Goal: Information Seeking & Learning: Learn about a topic

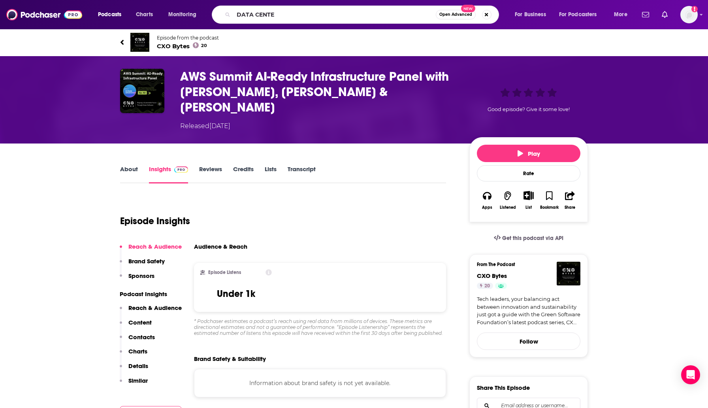
type input "DATA CENTER"
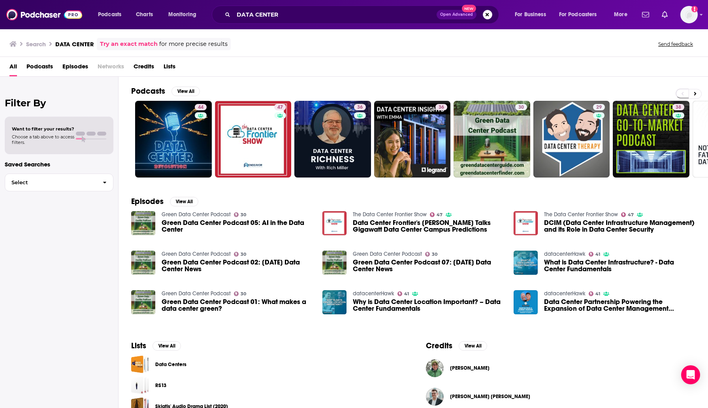
click at [80, 68] on span "Episodes" at bounding box center [75, 68] width 26 height 16
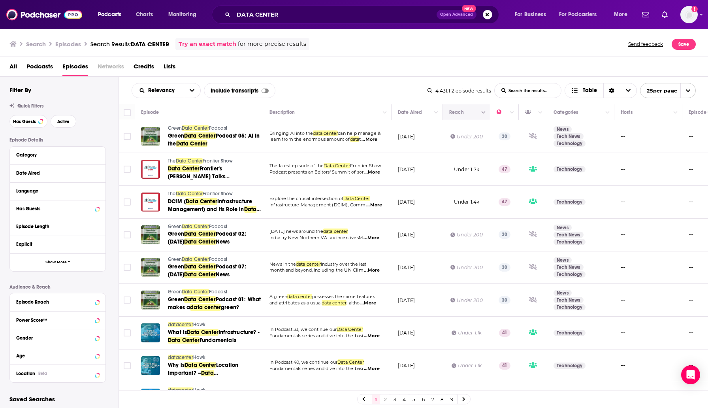
click at [473, 113] on button "Move" at bounding box center [466, 112] width 34 height 9
click at [486, 111] on button "Column Actions" at bounding box center [483, 112] width 9 height 9
click at [472, 109] on div at bounding box center [354, 204] width 708 height 408
click at [457, 114] on button "Move" at bounding box center [466, 112] width 34 height 9
click at [449, 110] on div "Reach" at bounding box center [456, 112] width 15 height 9
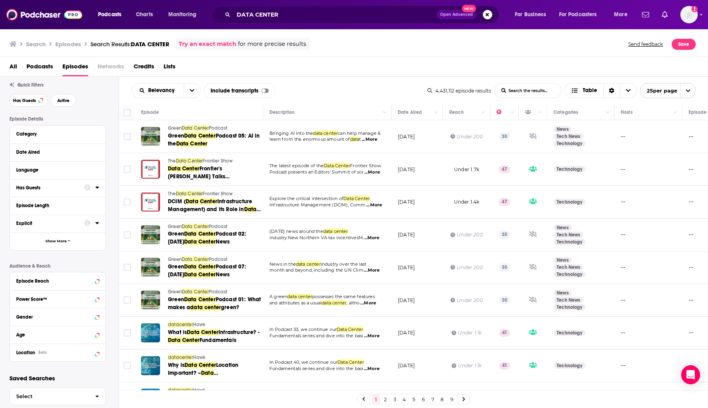
scroll to position [36, 0]
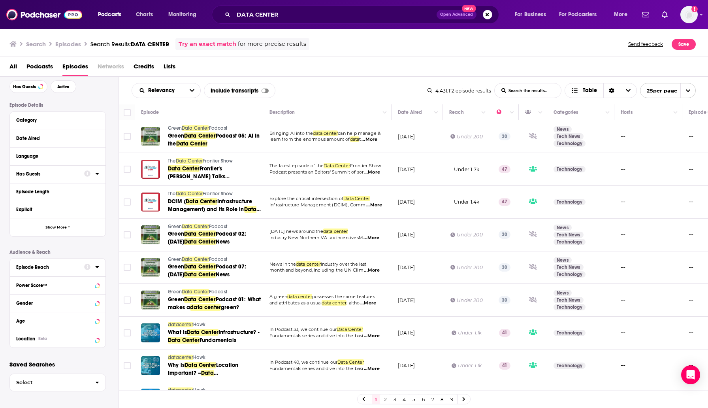
click at [98, 268] on icon at bounding box center [97, 267] width 4 height 6
click at [25, 278] on input "number" at bounding box center [36, 280] width 40 height 13
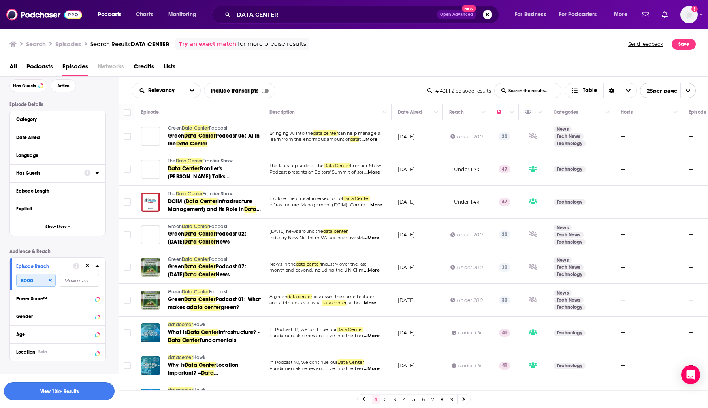
type input "5000"
click at [45, 391] on button "View 10k+ Results" at bounding box center [59, 391] width 111 height 18
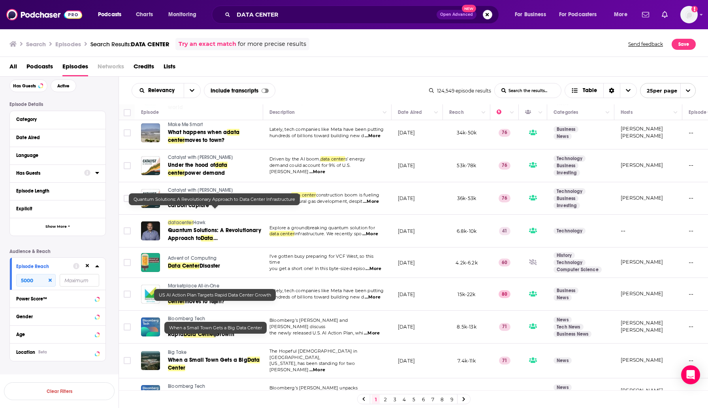
scroll to position [541, 0]
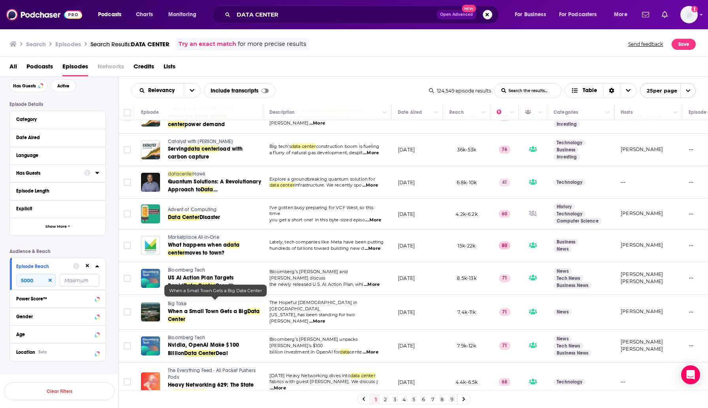
click at [387, 399] on link "2" at bounding box center [385, 399] width 8 height 9
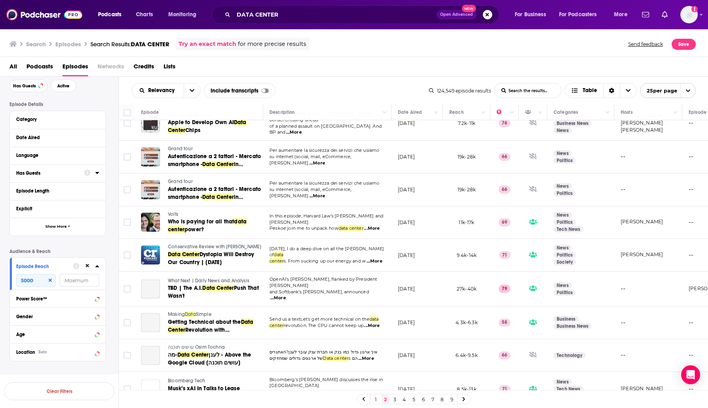
scroll to position [280, 0]
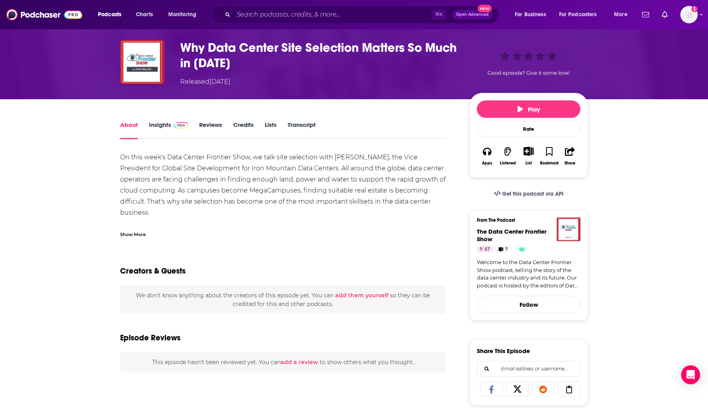
scroll to position [31, 0]
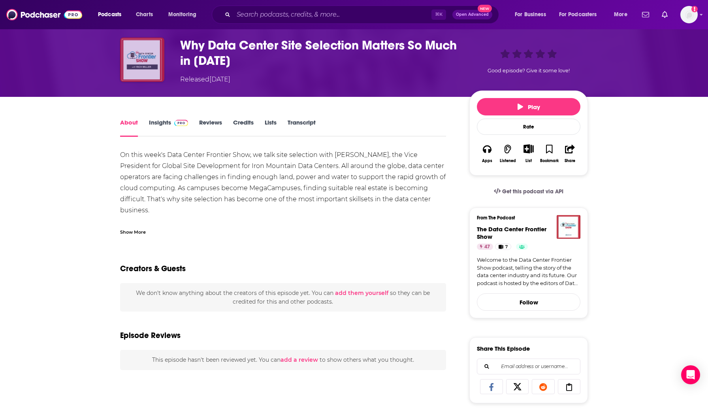
click at [145, 64] on img "Why Data Center Site Selection Matters So Much in 2022" at bounding box center [142, 60] width 44 height 44
click at [154, 129] on link "Insights" at bounding box center [168, 128] width 39 height 18
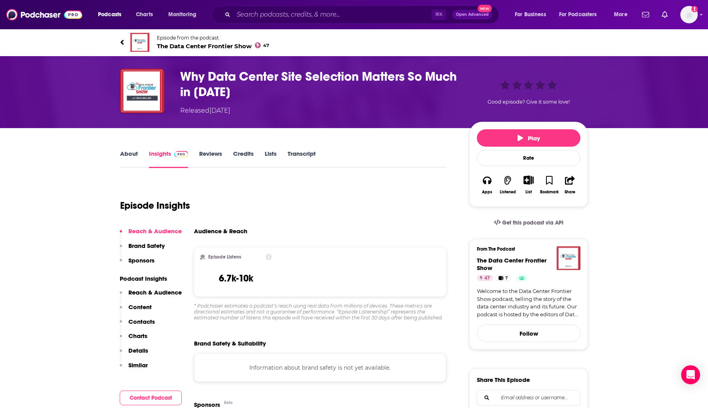
click at [130, 150] on link "About" at bounding box center [129, 159] width 18 height 18
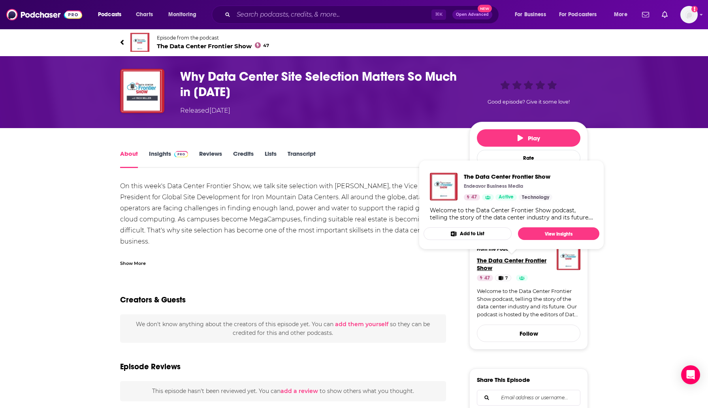
click at [525, 258] on span "The Data Center Frontier Show" at bounding box center [512, 264] width 70 height 15
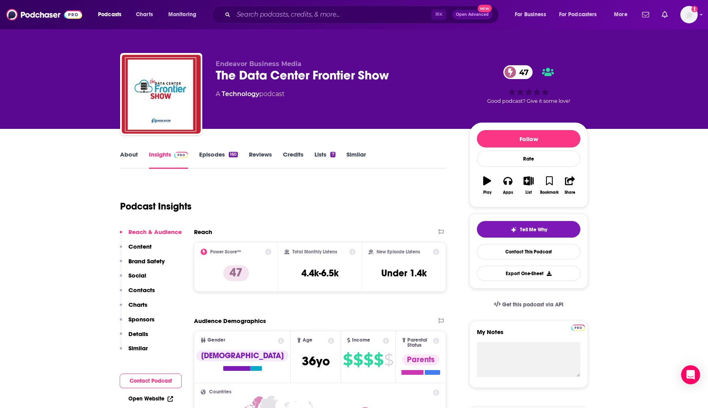
click at [219, 151] on link "Episodes 160" at bounding box center [218, 160] width 39 height 18
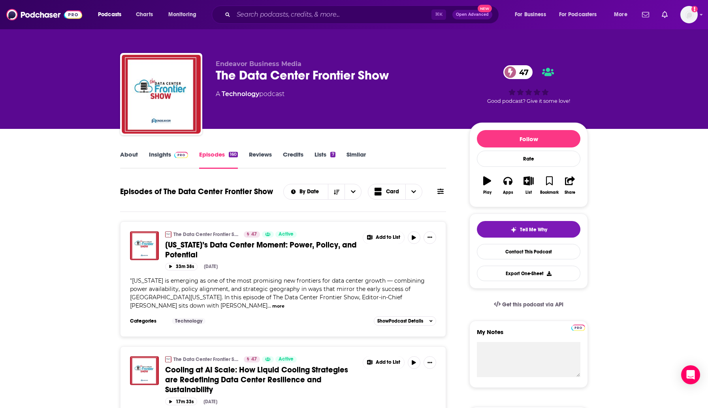
click at [153, 155] on link "Insights" at bounding box center [168, 160] width 39 height 18
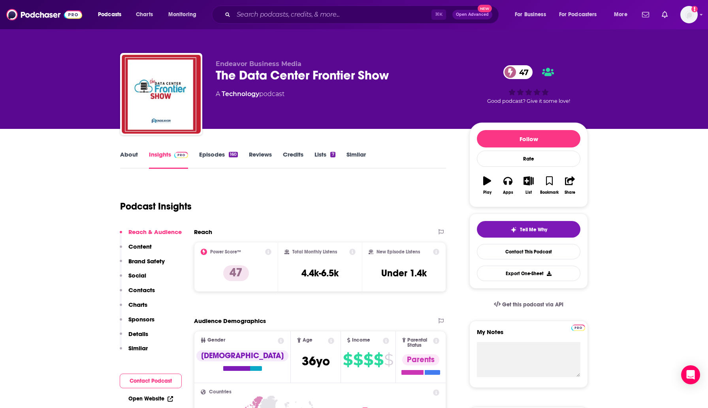
click at [133, 153] on link "About" at bounding box center [129, 160] width 18 height 18
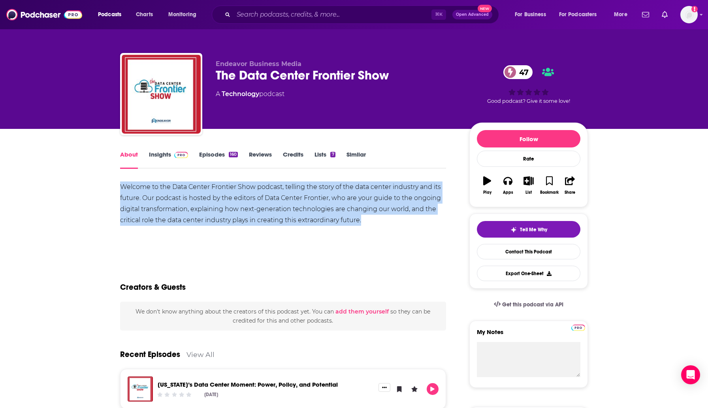
drag, startPoint x: 374, startPoint y: 230, endPoint x: 99, endPoint y: 188, distance: 278.3
copy div "Welcome to the Data Center Frontier Show podcast, telling the story of the data…"
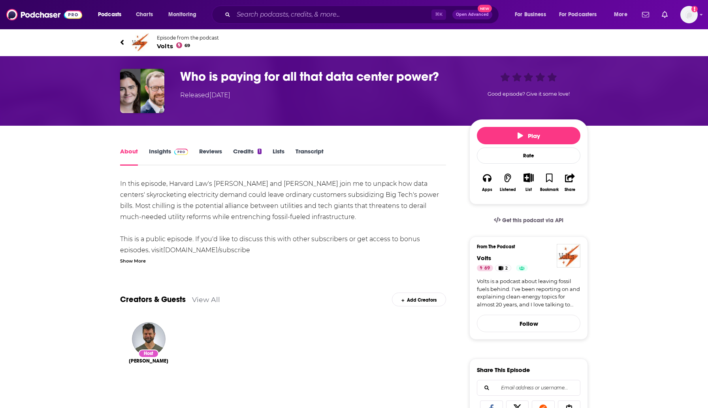
click at [162, 46] on span "Volts 69" at bounding box center [188, 46] width 62 height 8
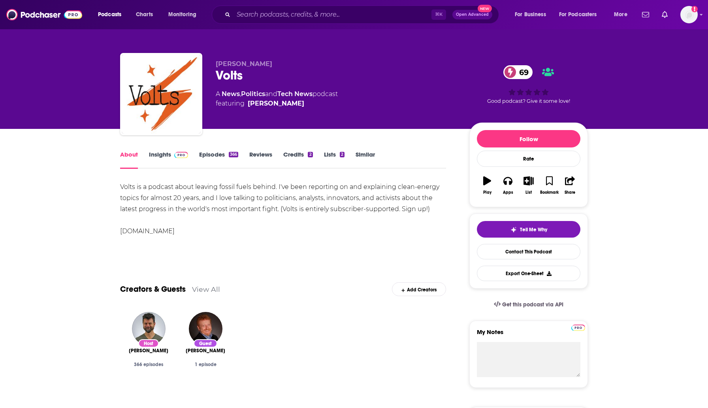
click at [216, 153] on link "Episodes 366" at bounding box center [218, 160] width 39 height 18
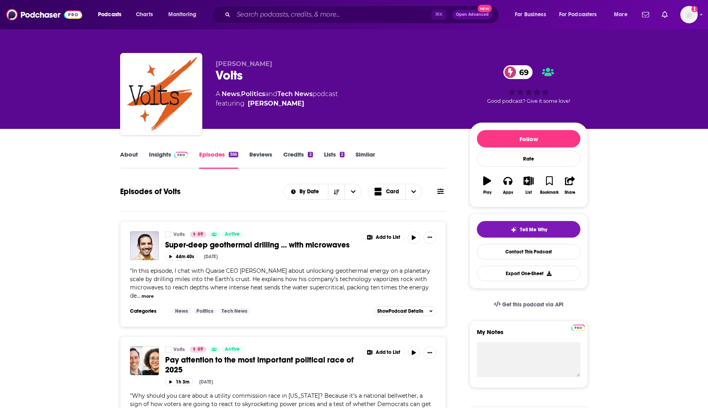
click at [179, 154] on img at bounding box center [181, 155] width 14 height 6
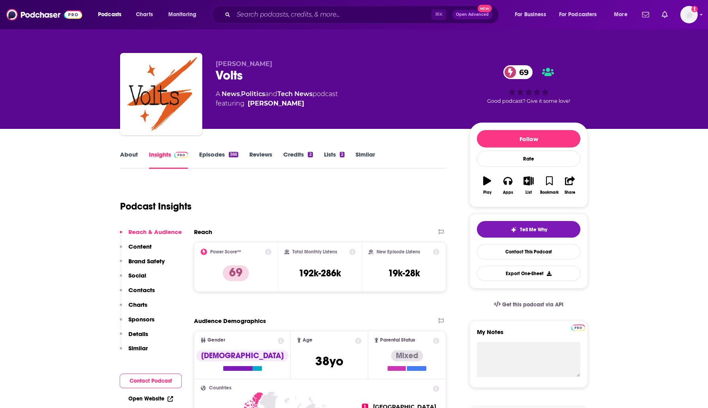
click at [191, 154] on div "Insights" at bounding box center [174, 160] width 50 height 18
click at [205, 154] on link "Episodes 366" at bounding box center [218, 160] width 39 height 18
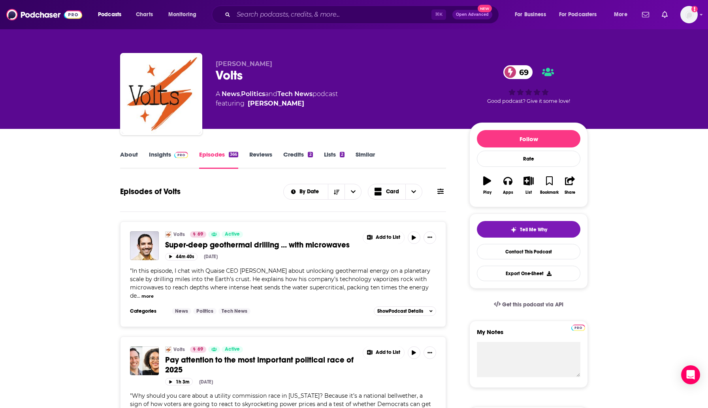
click at [131, 155] on link "About" at bounding box center [129, 160] width 18 height 18
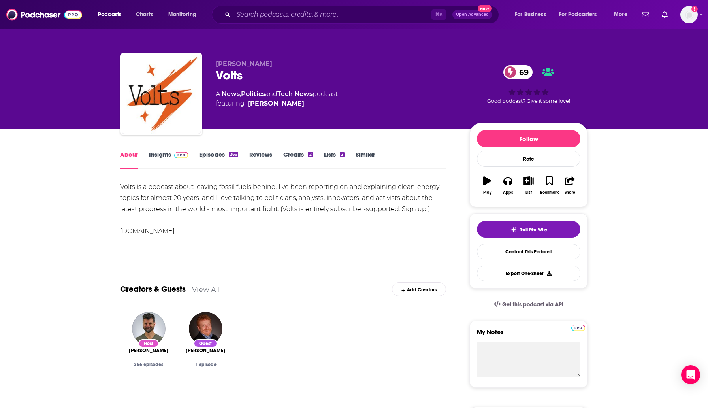
click at [130, 157] on link "About" at bounding box center [129, 160] width 18 height 18
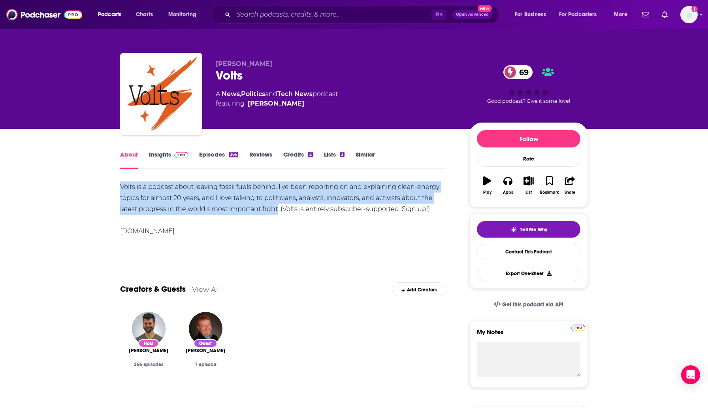
drag, startPoint x: 275, startPoint y: 211, endPoint x: 115, endPoint y: 187, distance: 161.9
copy div "Volts is a podcast about leaving fossil fuels behind. I've been reporting on an…"
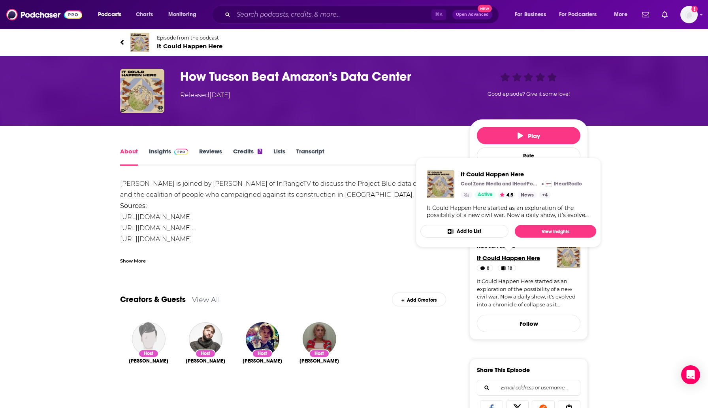
click at [525, 259] on span "It Could Happen Here" at bounding box center [508, 258] width 63 height 8
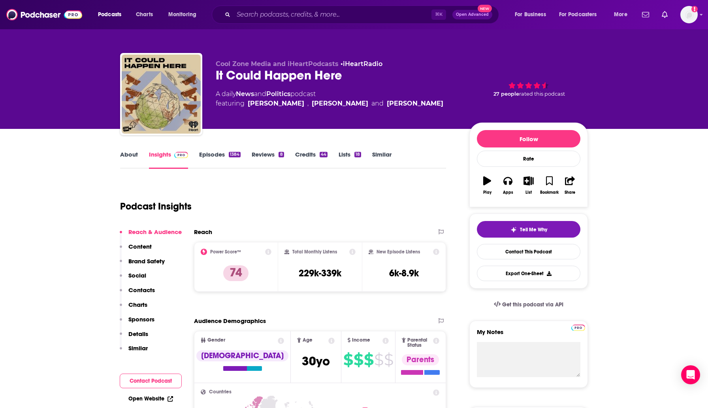
click at [127, 159] on link "About" at bounding box center [129, 160] width 18 height 18
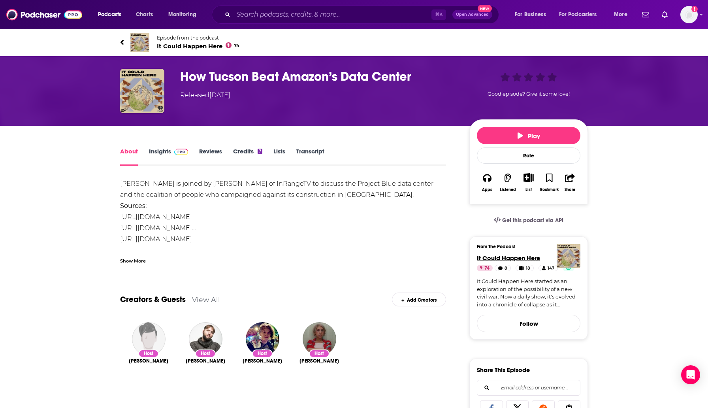
click at [496, 258] on span "It Could Happen Here" at bounding box center [508, 258] width 63 height 8
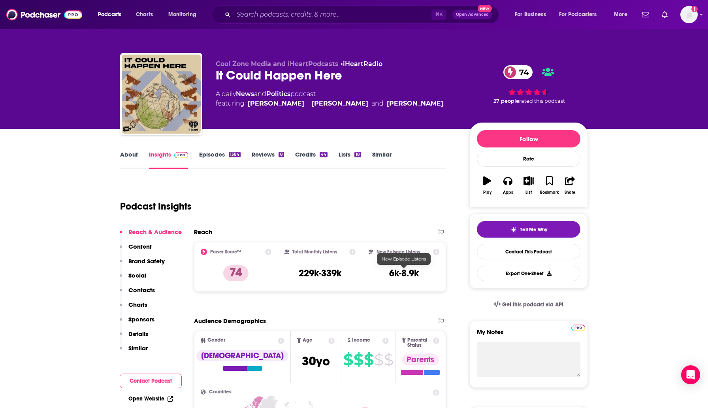
click at [221, 160] on link "Episodes 1384" at bounding box center [220, 160] width 42 height 18
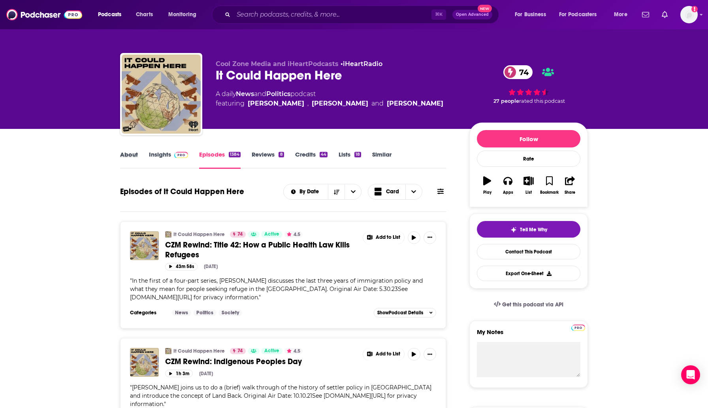
click at [138, 153] on div "About" at bounding box center [134, 160] width 29 height 18
click at [137, 153] on link "About" at bounding box center [129, 160] width 18 height 18
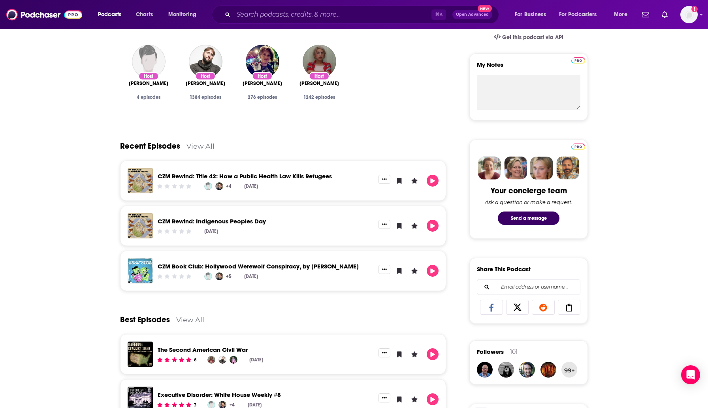
scroll to position [269, 0]
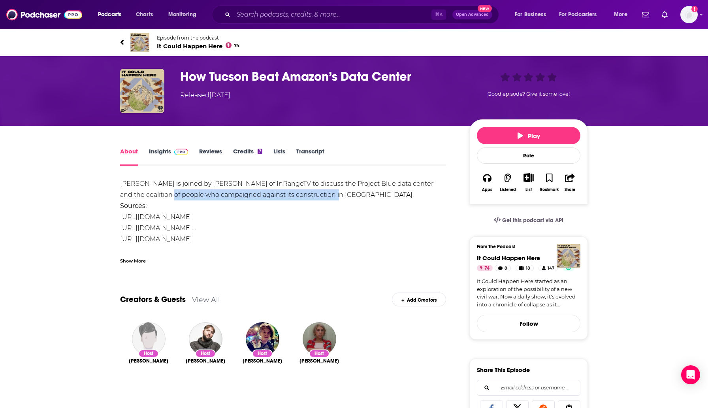
drag, startPoint x: 340, startPoint y: 198, endPoint x: 139, endPoint y: 189, distance: 201.0
click at [139, 189] on div "James is joined by Karl Kasarda of InRangeTV to discuss the Project Blue data c…" at bounding box center [283, 222] width 326 height 89
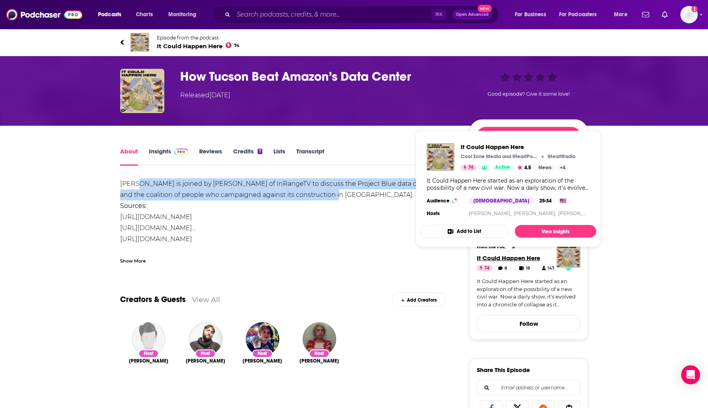
click at [513, 260] on span "It Could Happen Here" at bounding box center [508, 258] width 63 height 8
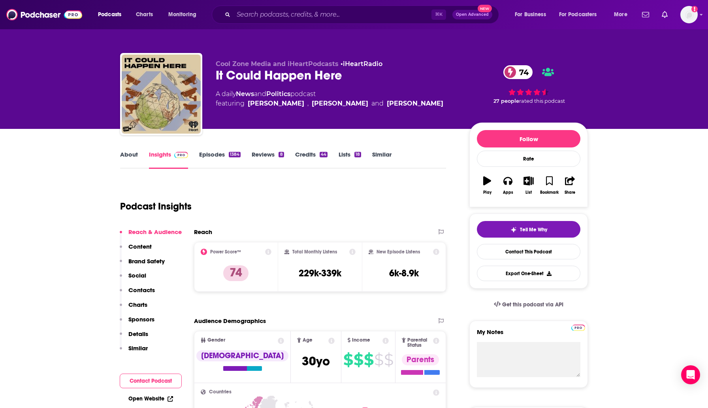
click at [136, 154] on link "About" at bounding box center [129, 160] width 18 height 18
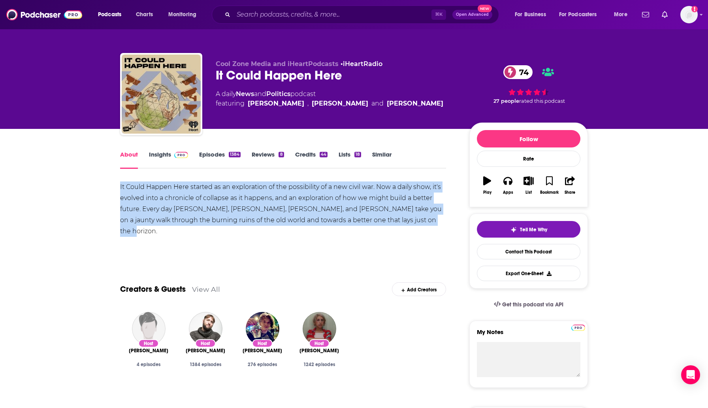
copy div "It Could Happen Here started as an exploration of the possibility of a new civi…"
drag, startPoint x: 444, startPoint y: 219, endPoint x: 38, endPoint y: 190, distance: 407.1
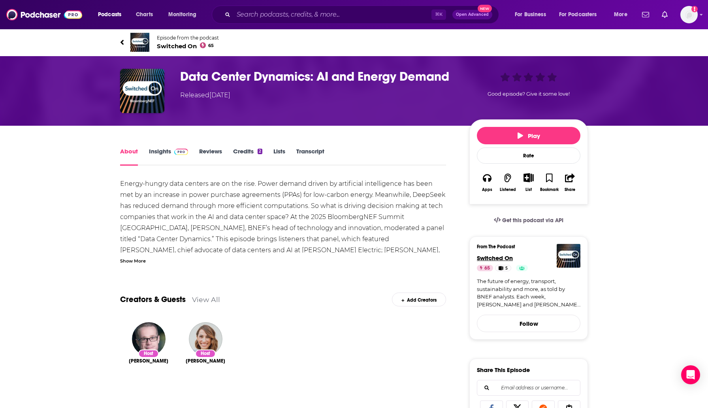
click at [495, 258] on span "Switched On" at bounding box center [495, 258] width 36 height 8
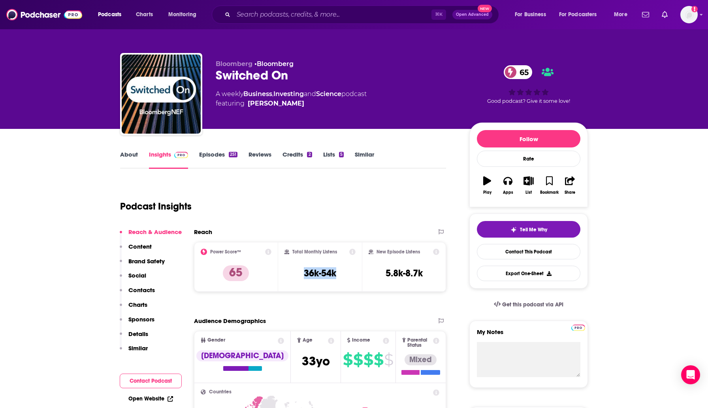
drag, startPoint x: 337, startPoint y: 268, endPoint x: 302, endPoint y: 275, distance: 35.8
click at [302, 275] on div "Total Monthly Listens 36k-54k" at bounding box center [321, 267] width 72 height 36
copy h3 "36k-54k"
click at [137, 152] on link "About" at bounding box center [129, 160] width 18 height 18
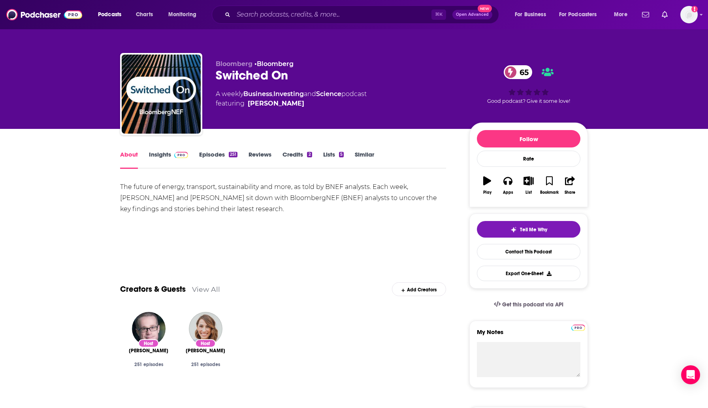
click at [217, 151] on link "Episodes 251" at bounding box center [218, 160] width 38 height 18
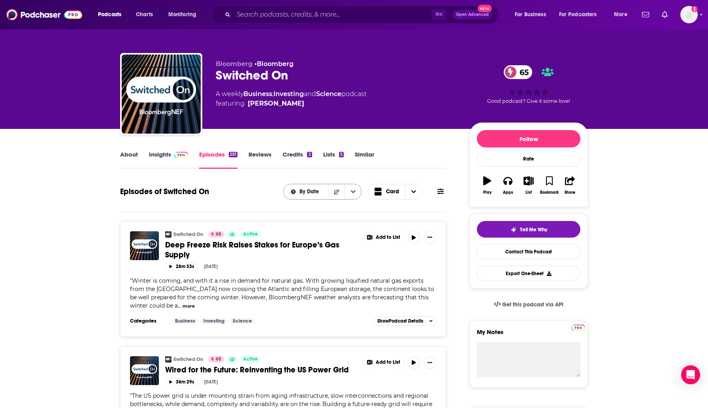
click at [357, 193] on button "open menu" at bounding box center [353, 191] width 17 height 15
click at [440, 197] on div "By Date By Date By Rating Card" at bounding box center [364, 192] width 163 height 16
click at [440, 194] on icon at bounding box center [441, 192] width 6 height 6
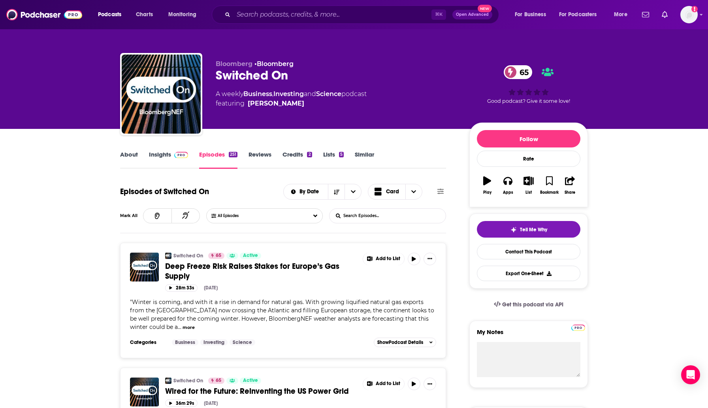
click at [370, 214] on input "List Search Input" at bounding box center [371, 216] width 83 height 14
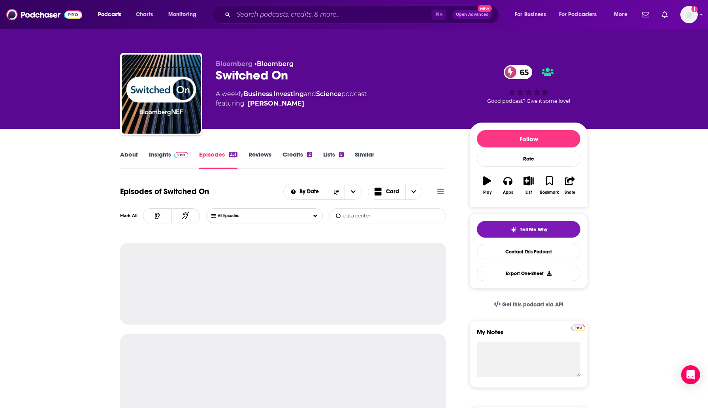
type input "data center"
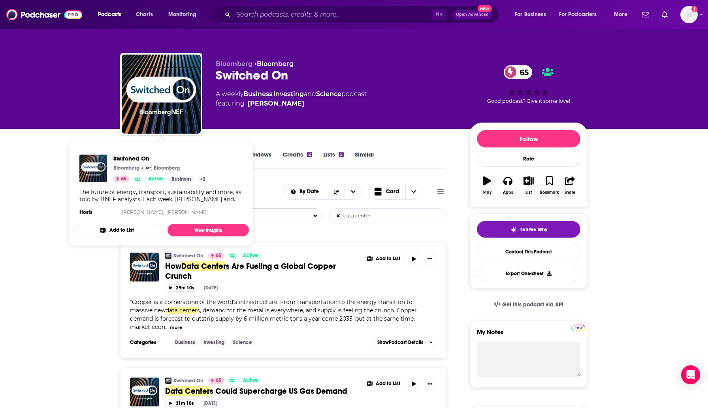
click at [164, 153] on div "Switched On Bloomberg Bloomberg 65 Active Business + 3 The future of energy, tr…" at bounding box center [161, 186] width 176 height 76
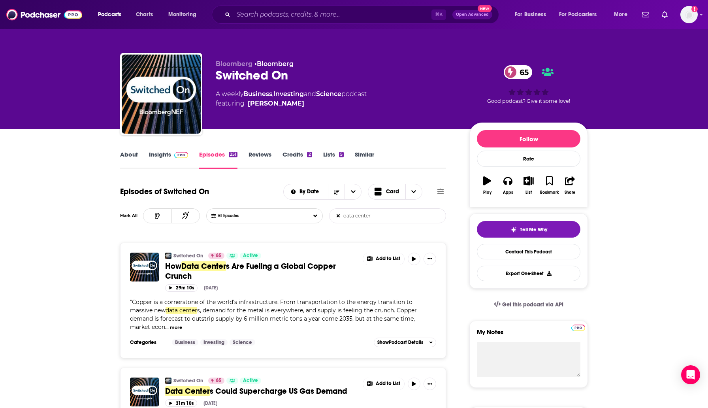
click at [163, 162] on link "Insights" at bounding box center [168, 160] width 39 height 18
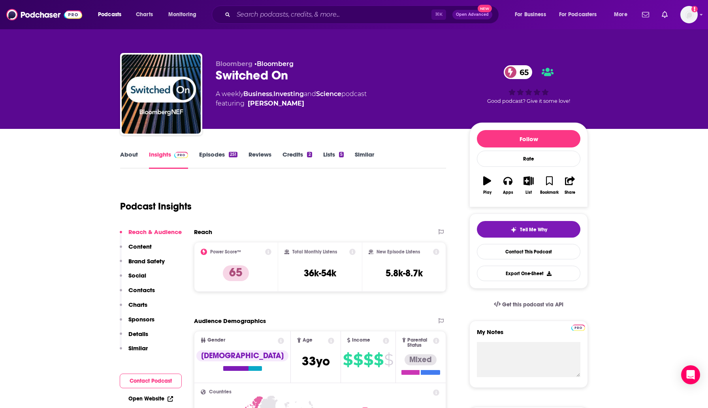
click at [133, 154] on link "About" at bounding box center [129, 160] width 18 height 18
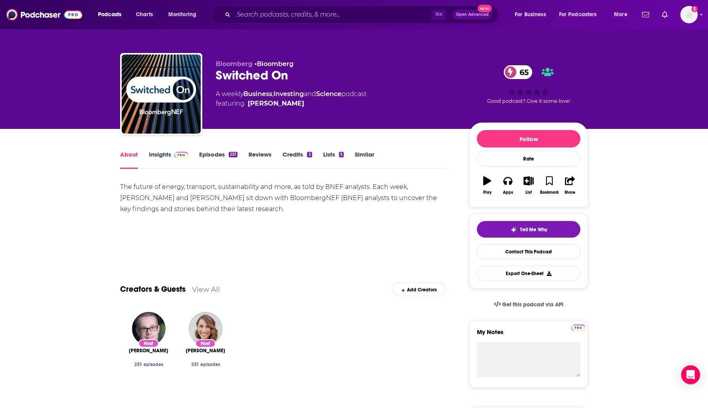
drag, startPoint x: 275, startPoint y: 218, endPoint x: 94, endPoint y: 185, distance: 184.3
copy div "The future of energy, transport, sustainability and more, as told by BNEF analy…"
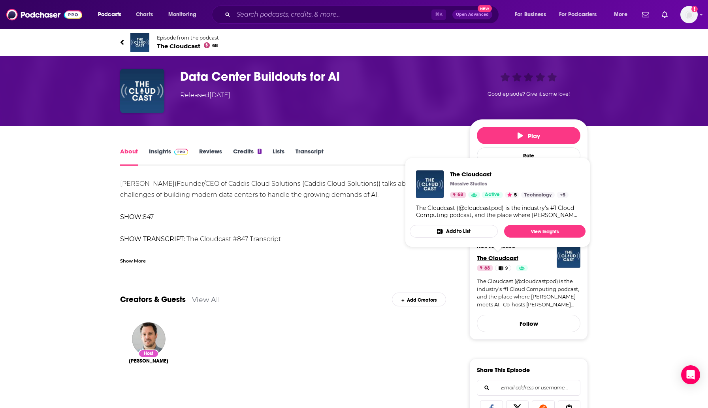
click at [500, 256] on span "The Cloudcast" at bounding box center [498, 258] width 42 height 8
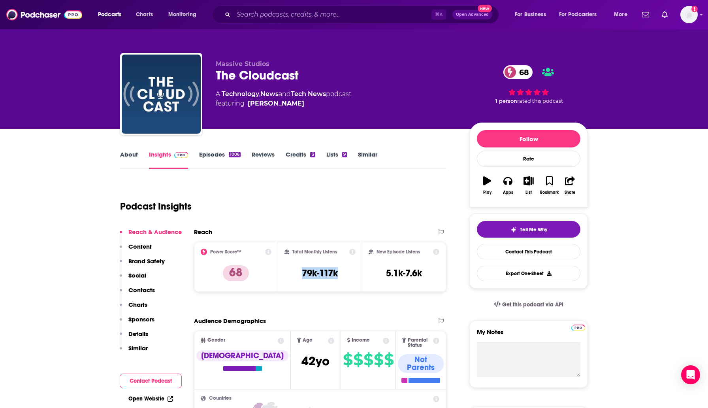
drag, startPoint x: 344, startPoint y: 276, endPoint x: 286, endPoint y: 276, distance: 58.1
click at [286, 276] on div "Total Monthly Listens 79k-117k" at bounding box center [321, 267] width 72 height 36
copy h3 "79k-117k"
click at [128, 160] on link "About" at bounding box center [129, 160] width 18 height 18
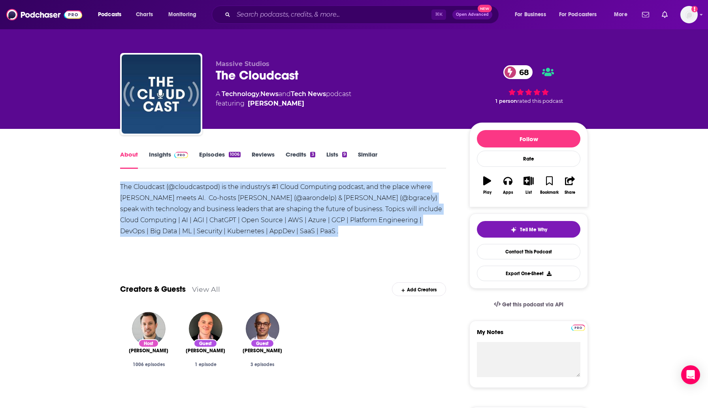
drag, startPoint x: 253, startPoint y: 240, endPoint x: 101, endPoint y: 189, distance: 160.4
copy div "The Cloudcast (@cloudcastpod) is the industry's #1 Cloud Computing podcast, and…"
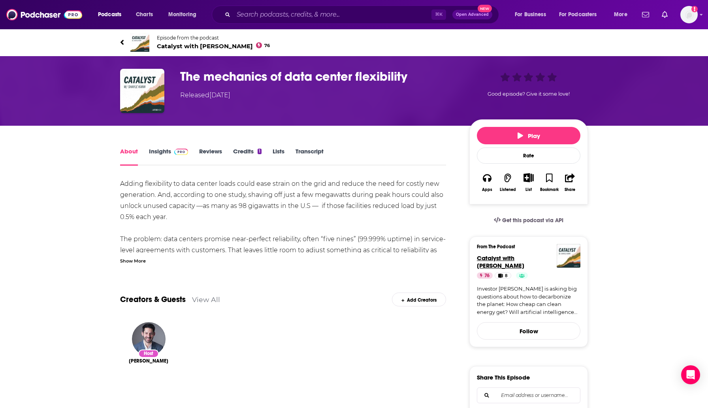
click at [499, 256] on span "Catalyst with [PERSON_NAME]" at bounding box center [500, 261] width 47 height 15
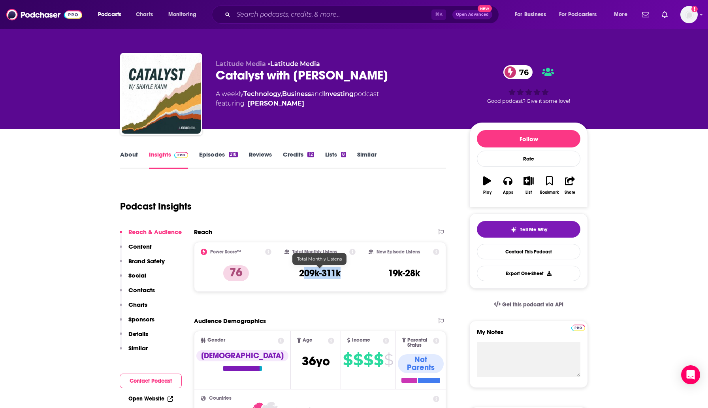
drag, startPoint x: 346, startPoint y: 276, endPoint x: 304, endPoint y: 274, distance: 42.4
click at [304, 274] on div "Total Monthly Listens 209k-311k" at bounding box center [321, 267] width 72 height 36
copy h3 "09k-311k"
click at [124, 164] on link "About" at bounding box center [129, 160] width 18 height 18
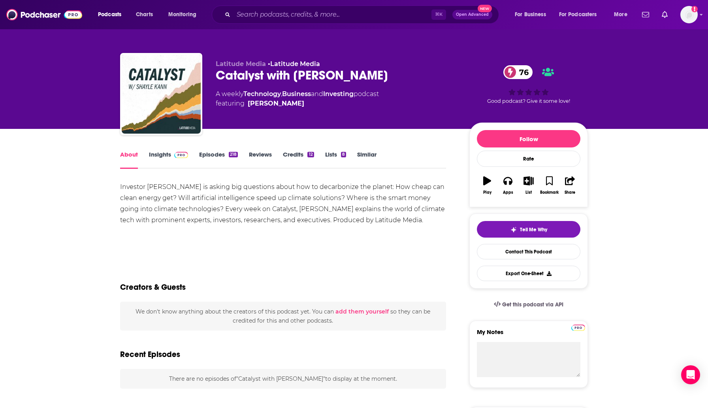
click at [125, 152] on link "About" at bounding box center [129, 160] width 18 height 18
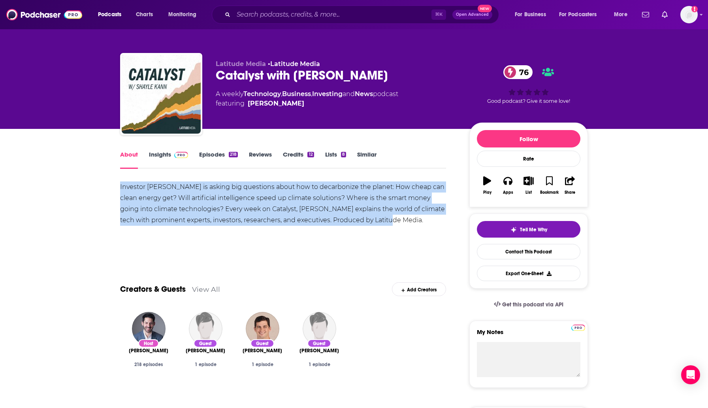
drag, startPoint x: 354, startPoint y: 225, endPoint x: 132, endPoint y: 183, distance: 226.5
click at [132, 183] on div "Investor [PERSON_NAME] is asking big questions about how to decarbonize the pla…" at bounding box center [283, 203] width 326 height 44
copy div "stor [PERSON_NAME] is asking big questions about how to decarbonize the planet:…"
drag, startPoint x: 115, startPoint y: 185, endPoint x: 423, endPoint y: 232, distance: 312.4
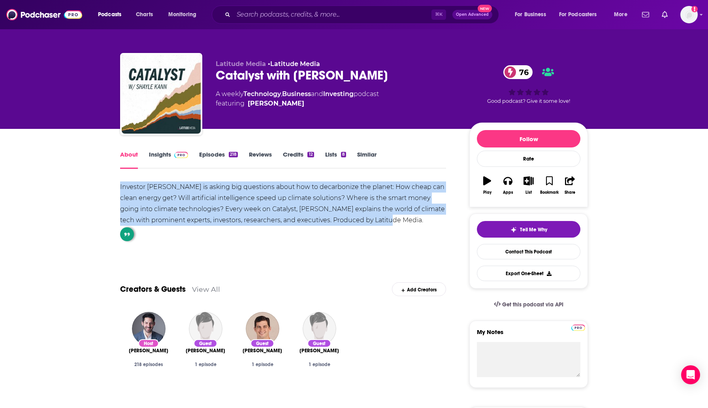
copy div "Investor [PERSON_NAME] is asking big questions about how to decarbonize the pla…"
